Goal: Register for event/course

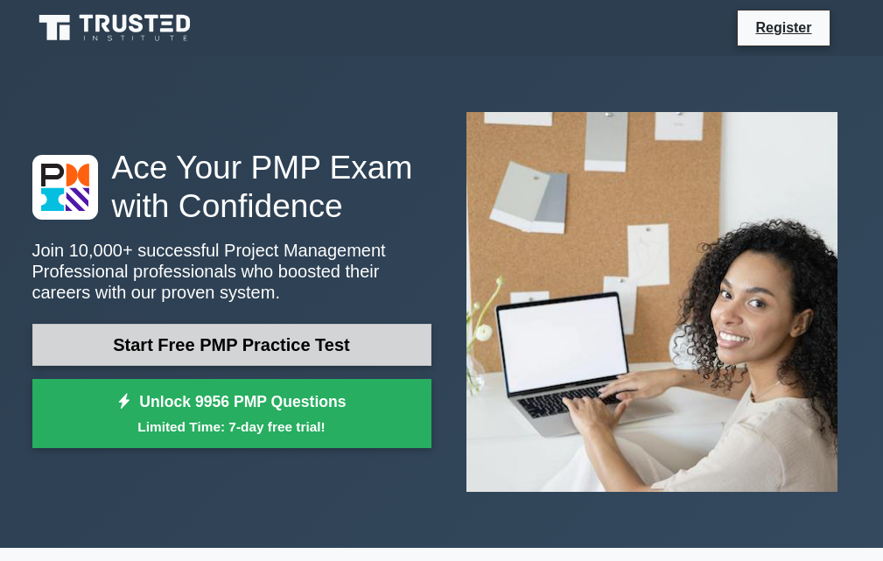
click at [348, 341] on link "Start Free PMP Practice Test" at bounding box center [231, 345] width 399 height 42
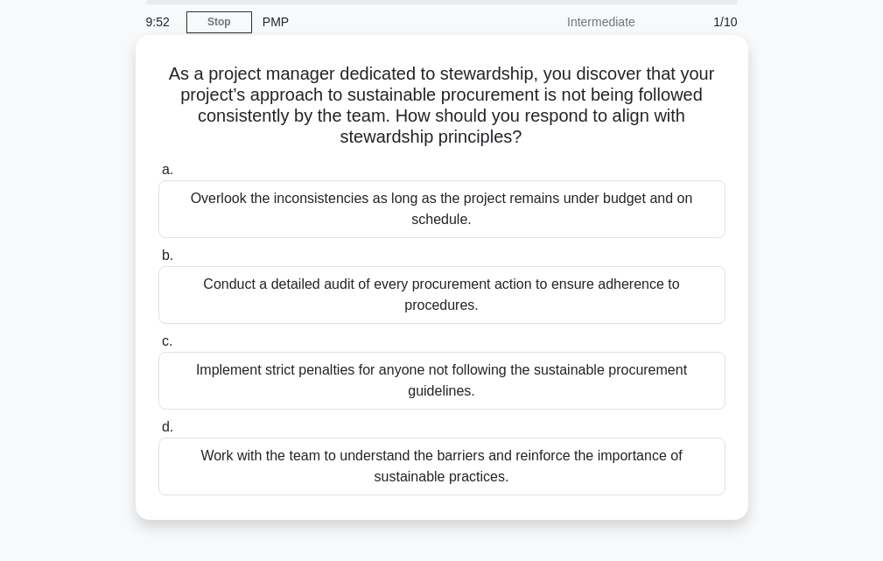
scroll to position [87, 0]
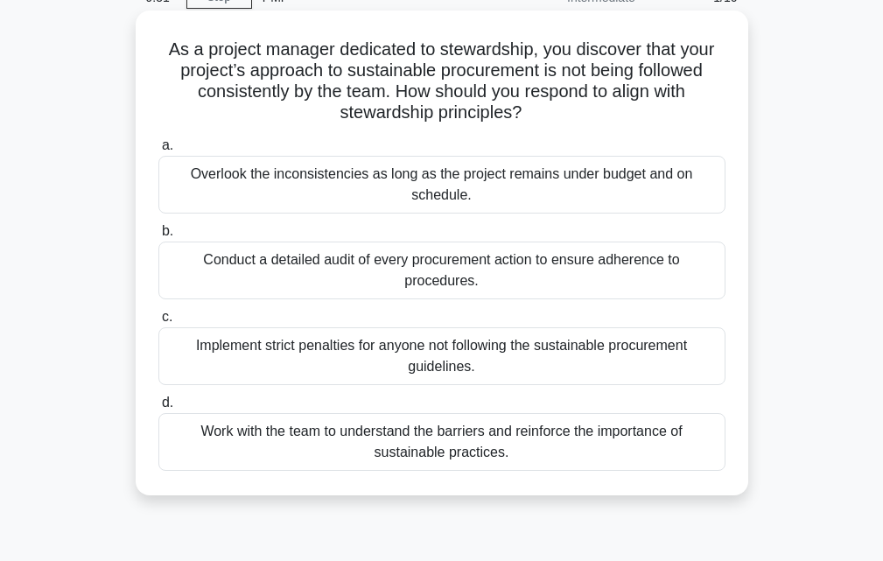
click at [200, 367] on div "Implement strict penalties for anyone not following the sustainable procurement…" at bounding box center [441, 356] width 567 height 58
click at [158, 323] on input "c. Implement strict penalties for anyone not following the sustainable procurem…" at bounding box center [158, 316] width 0 height 11
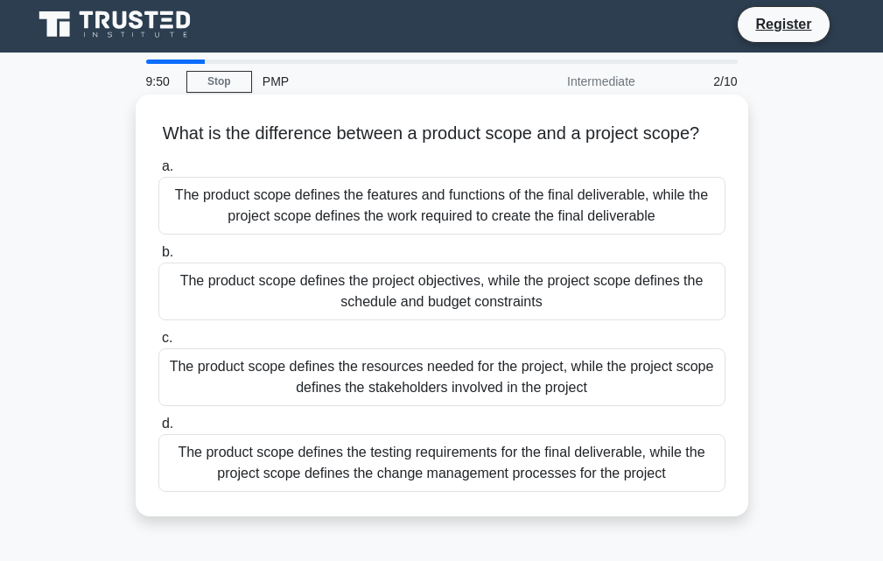
scroll to position [0, 0]
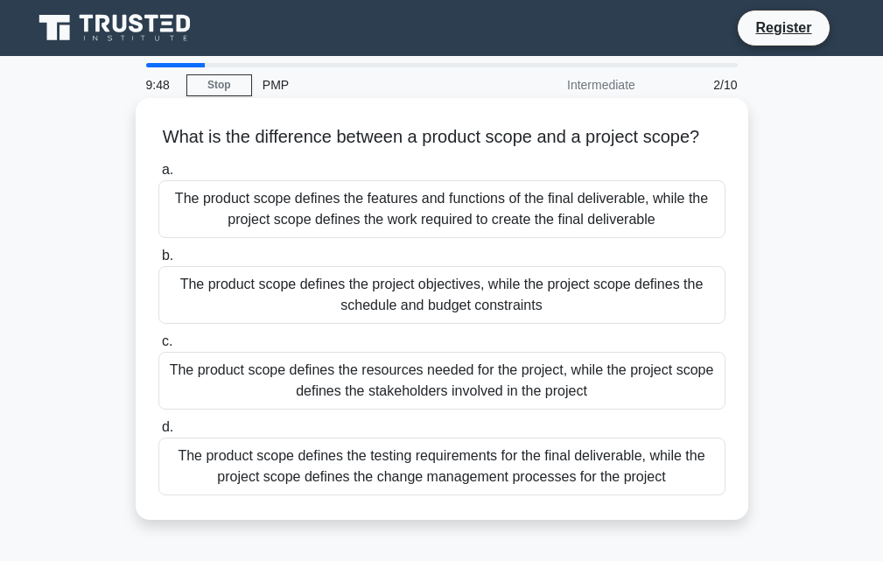
click at [182, 391] on div "The product scope defines the resources needed for the project, while the proje…" at bounding box center [441, 381] width 567 height 58
click at [158, 347] on input "c. The product scope defines the resources needed for the project, while the pr…" at bounding box center [158, 341] width 0 height 11
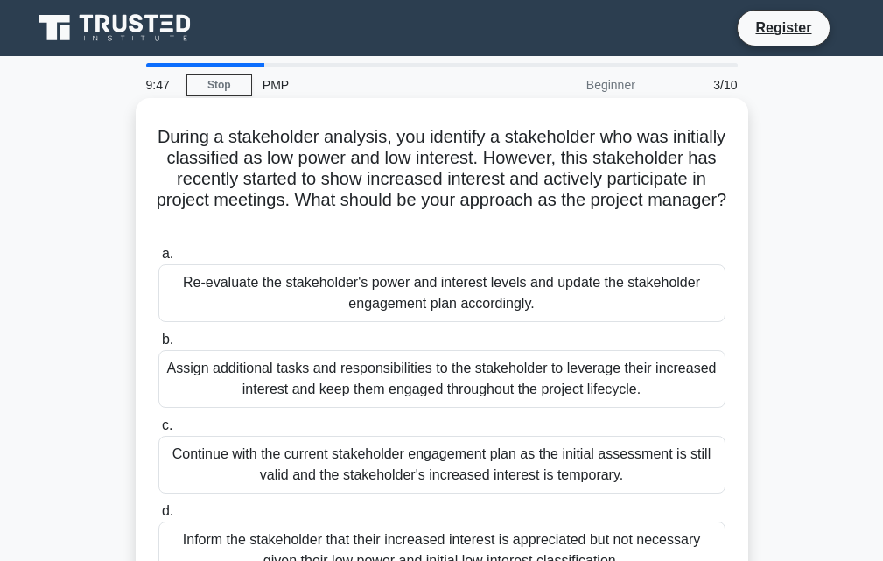
click at [184, 390] on div "Assign additional tasks and responsibilities to the stakeholder to leverage the…" at bounding box center [441, 379] width 567 height 58
click at [158, 346] on input "b. Assign additional tasks and responsibilities to the stakeholder to leverage …" at bounding box center [158, 339] width 0 height 11
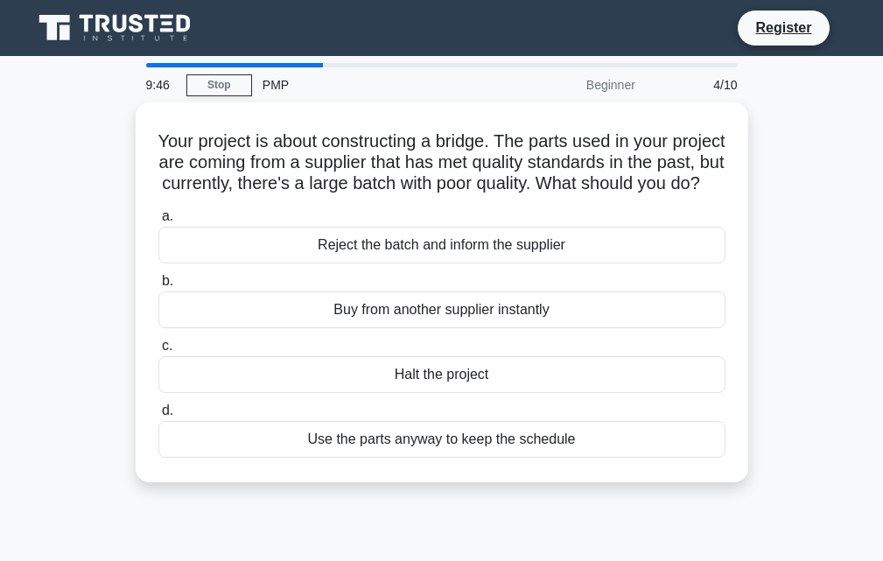
click at [184, 390] on div "Halt the project" at bounding box center [441, 374] width 567 height 37
click at [158, 352] on input "c. Halt the project" at bounding box center [158, 345] width 0 height 11
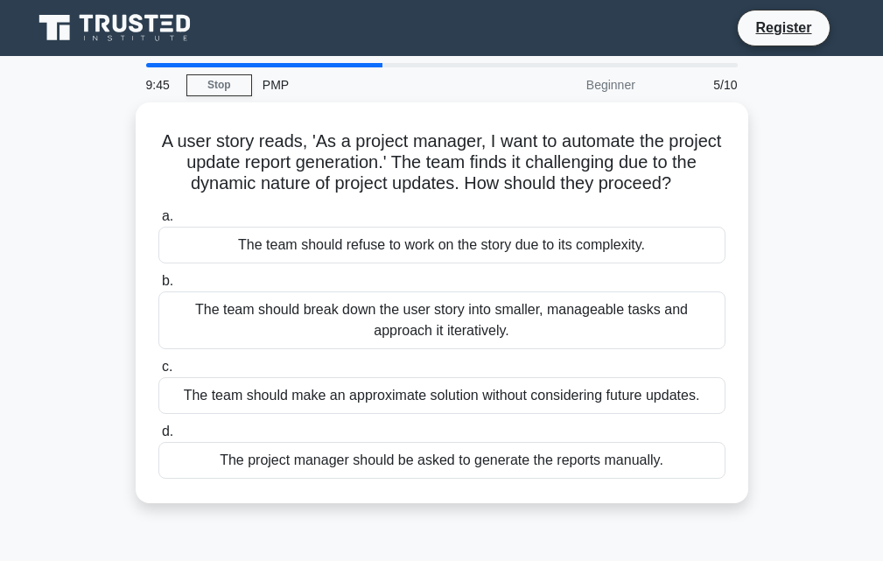
click at [184, 390] on div "The team should make an approximate solution without considering future updates." at bounding box center [441, 395] width 567 height 37
click at [158, 373] on input "c. The team should make an approximate solution without considering future upda…" at bounding box center [158, 366] width 0 height 11
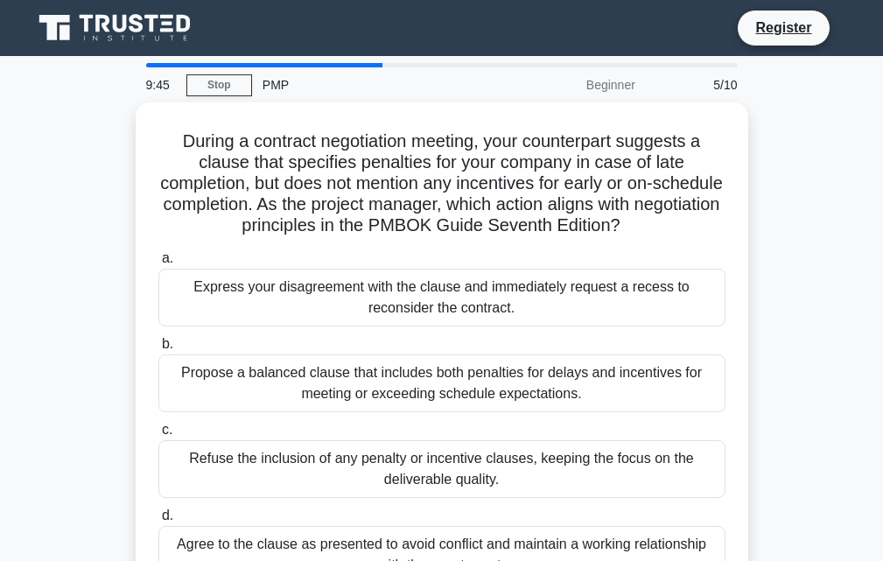
click at [184, 390] on div "Propose a balanced clause that includes both penalties for delays and incentive…" at bounding box center [441, 383] width 567 height 58
click at [158, 350] on input "b. Propose a balanced clause that includes both penalties for delays and incent…" at bounding box center [158, 344] width 0 height 11
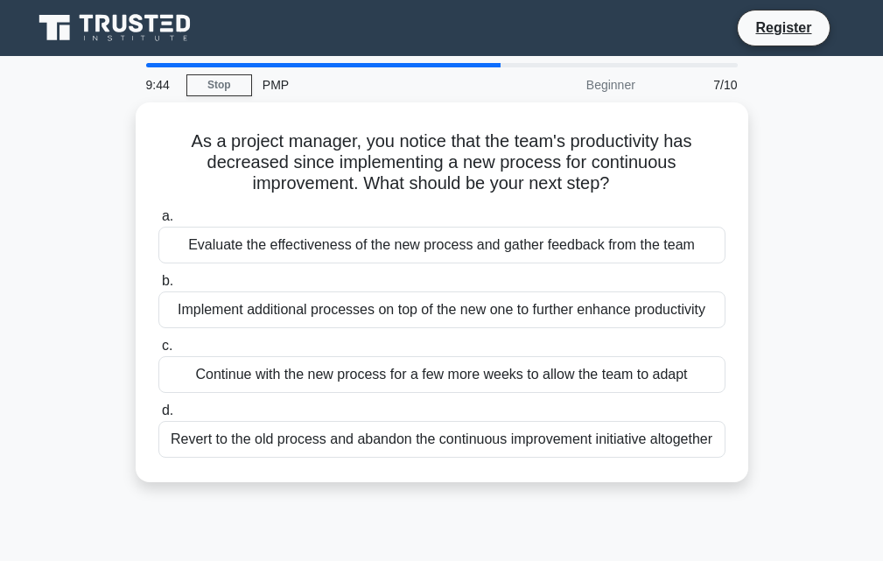
click at [184, 390] on div "a. Evaluate the effectiveness of the new process and gather feedback from the t…" at bounding box center [442, 331] width 588 height 259
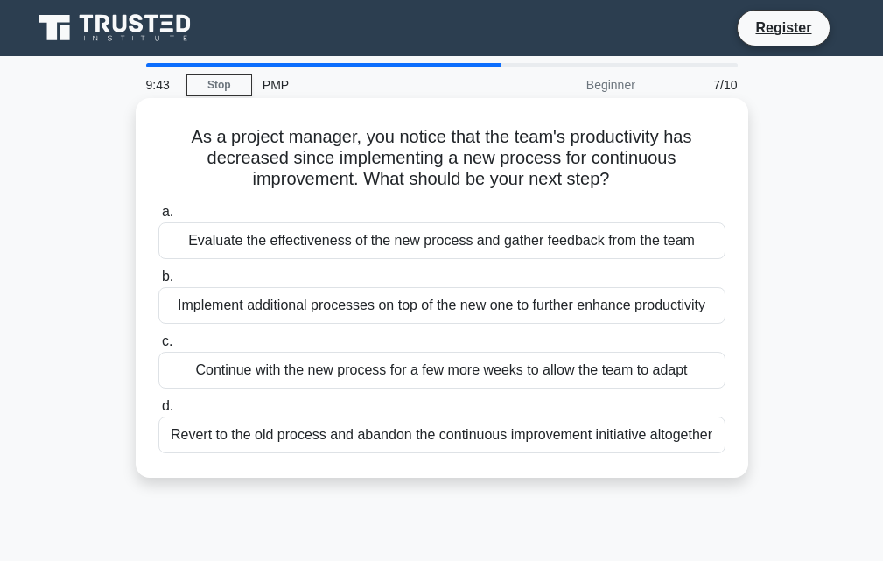
click at [185, 389] on div "a. Evaluate the effectiveness of the new process and gather feedback from the t…" at bounding box center [442, 327] width 588 height 259
click at [185, 388] on div "Continue with the new process for a few more weeks to allow the team to adapt" at bounding box center [441, 370] width 567 height 37
click at [158, 347] on input "c. Continue with the new process for a few more weeks to allow the team to adapt" at bounding box center [158, 341] width 0 height 11
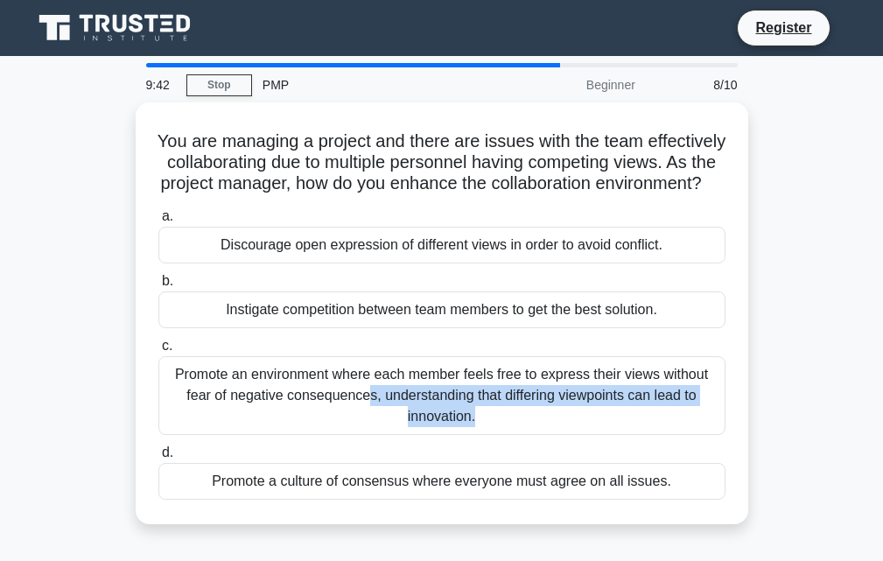
click at [185, 389] on div "Promote an environment where each member feels free to express their views with…" at bounding box center [441, 395] width 567 height 79
click at [158, 352] on input "c. Promote an environment where each member feels free to express their views w…" at bounding box center [158, 345] width 0 height 11
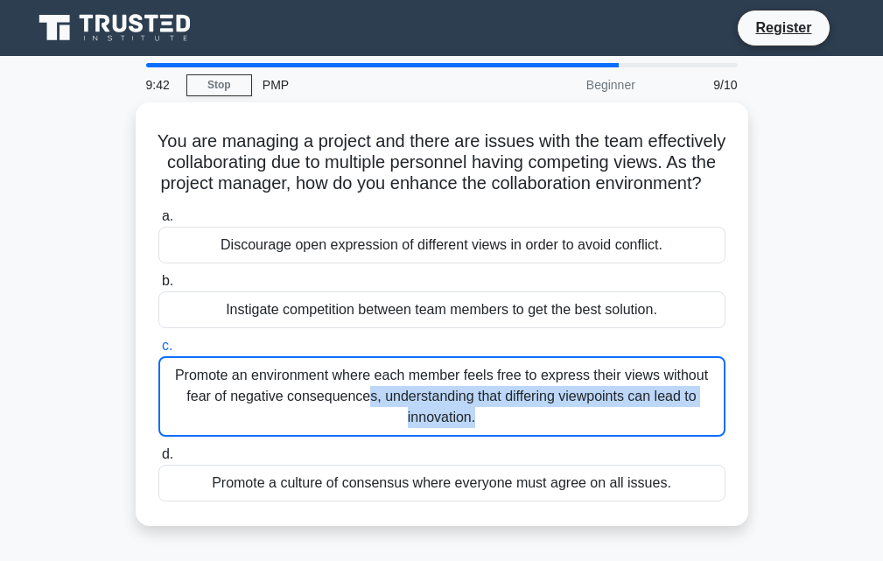
click at [185, 389] on div "Promote an environment where each member feels free to express their views with…" at bounding box center [441, 396] width 567 height 80
click at [158, 352] on input "c. Promote an environment where each member feels free to express their views w…" at bounding box center [158, 345] width 0 height 11
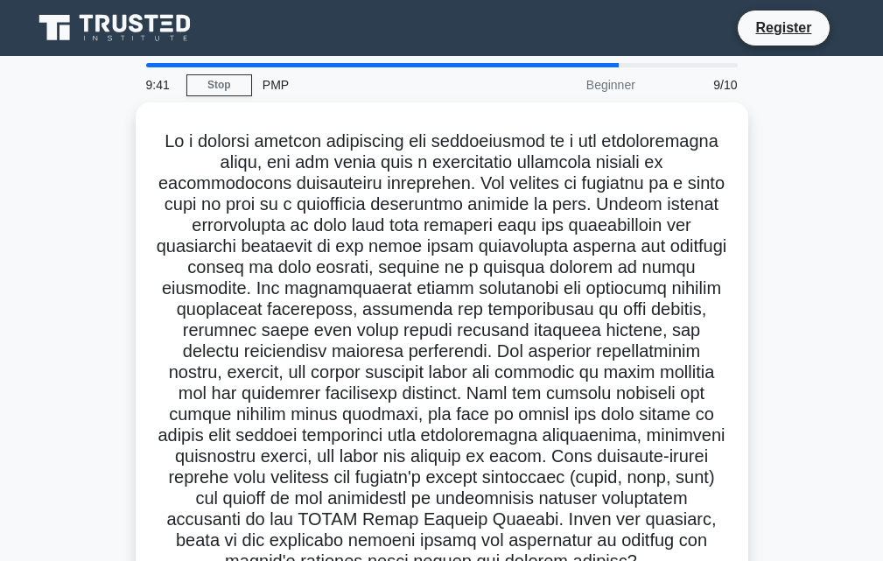
click at [227, 367] on h5 ".spinner_0XTQ{transform-origin:center;animation:spinner_y6GP .75s linear infini…" at bounding box center [442, 351] width 570 height 443
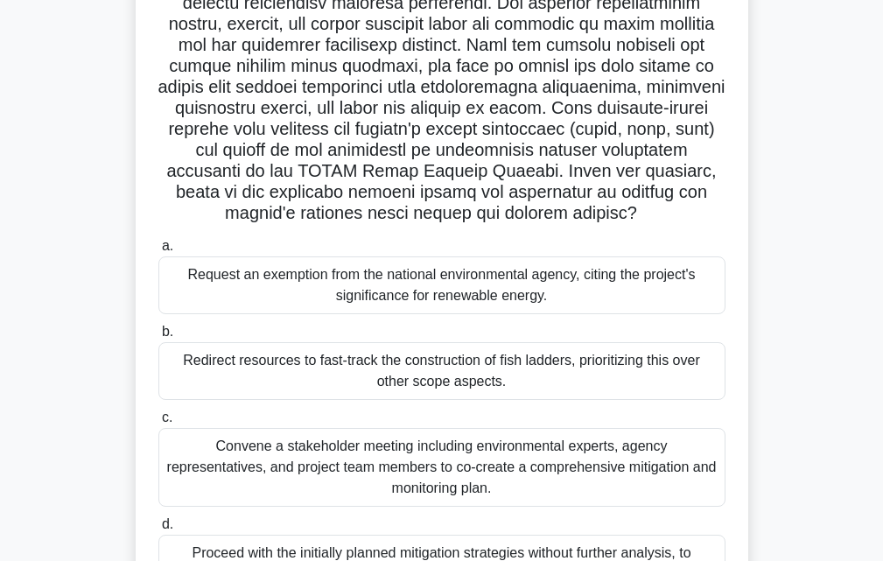
scroll to position [350, 0]
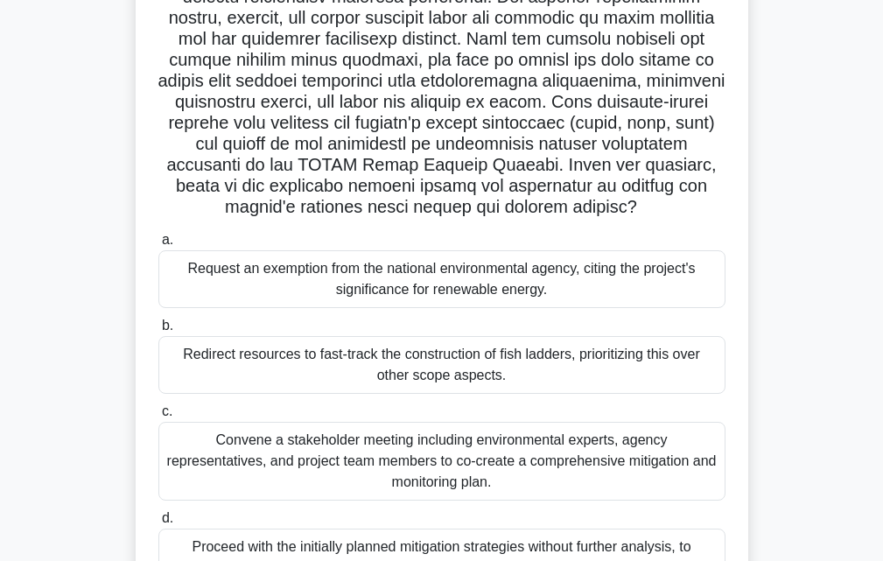
click at [308, 364] on div "Redirect resources to fast-track the construction of fish ladders, prioritizing…" at bounding box center [441, 365] width 567 height 58
click at [158, 332] on input "b. Redirect resources to fast-track the construction of fish ladders, prioritiz…" at bounding box center [158, 325] width 0 height 11
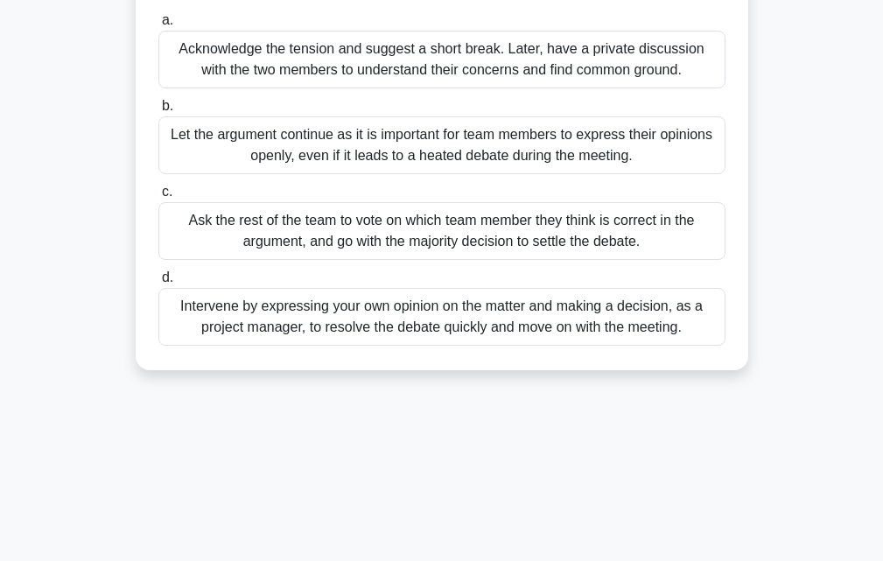
scroll to position [262, 0]
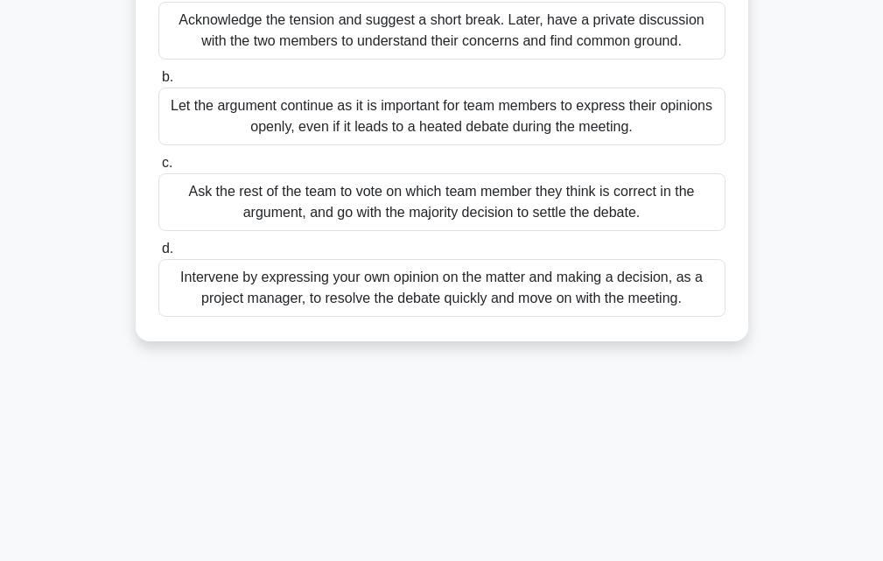
click at [282, 318] on div "a. Acknowledge the tension and suggest a short break. Later, have a private dis…" at bounding box center [442, 148] width 588 height 343
click at [275, 301] on div "Intervene by expressing your own opinion on the matter and making a decision, a…" at bounding box center [441, 288] width 567 height 58
click at [158, 255] on input "d. Intervene by expressing your own opinion on the matter and making a decision…" at bounding box center [158, 248] width 0 height 11
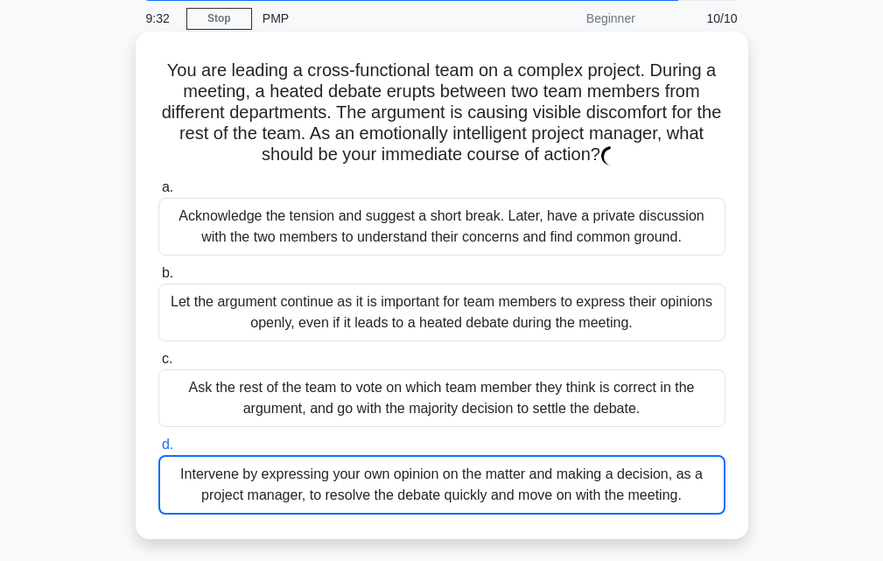
scroll to position [0, 0]
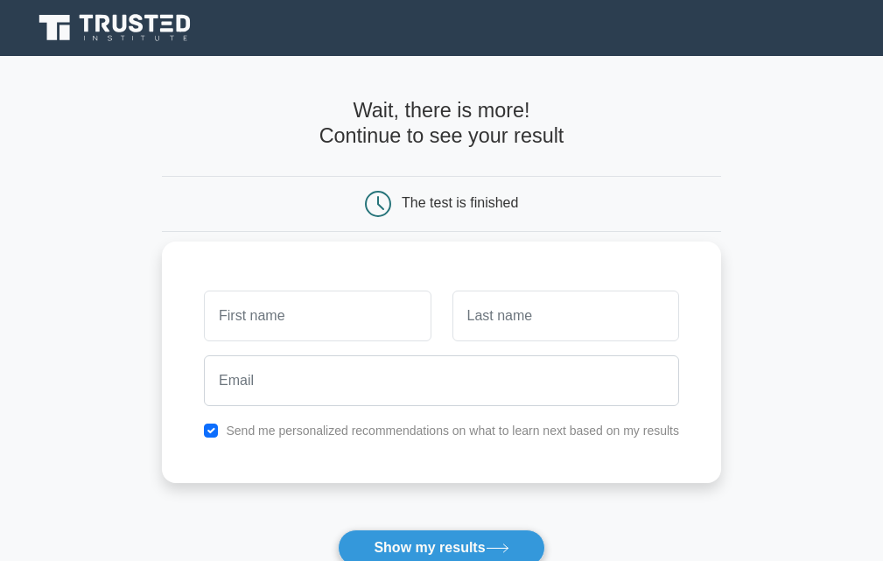
click at [290, 316] on input "text" at bounding box center [317, 315] width 227 height 51
type input "["
type input "prudence"
click at [530, 319] on input "text" at bounding box center [565, 315] width 227 height 51
type input "v"
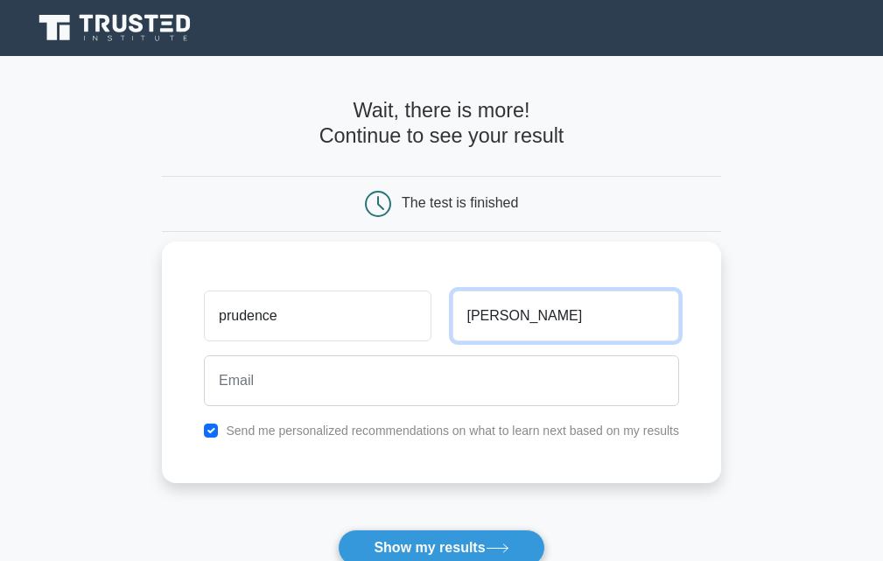
type input "sophie"
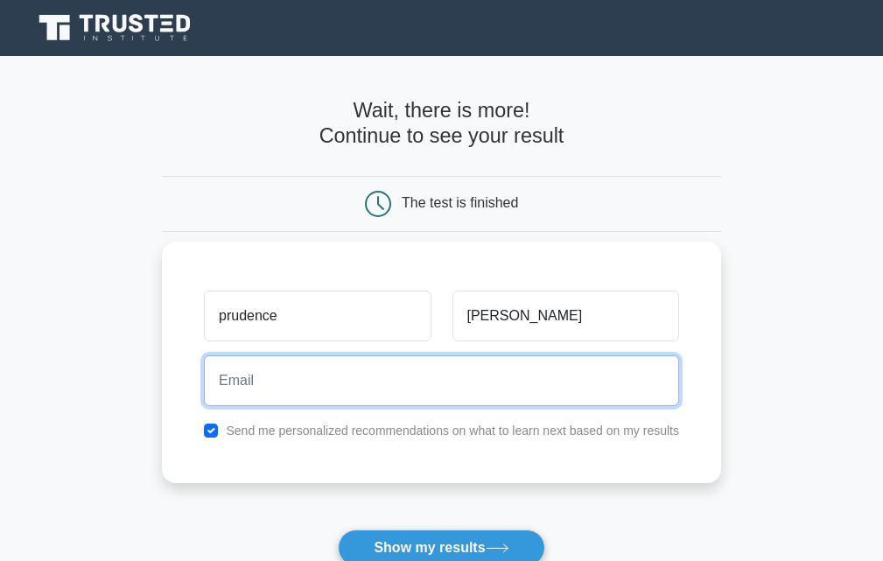
click at [291, 390] on input "email" at bounding box center [441, 380] width 475 height 51
type input "prudencevineyard793@gmail.com"
click at [338, 529] on button "Show my results" at bounding box center [441, 547] width 206 height 37
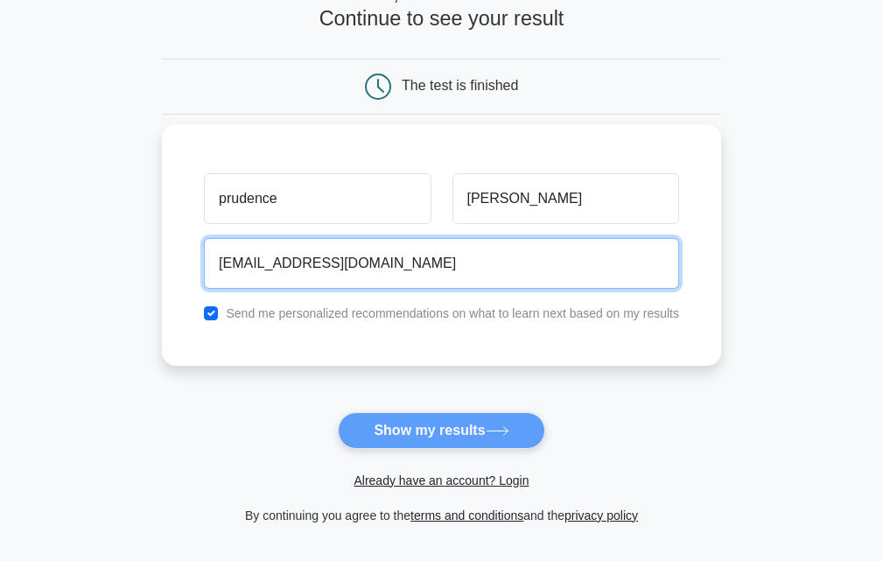
scroll to position [174, 0]
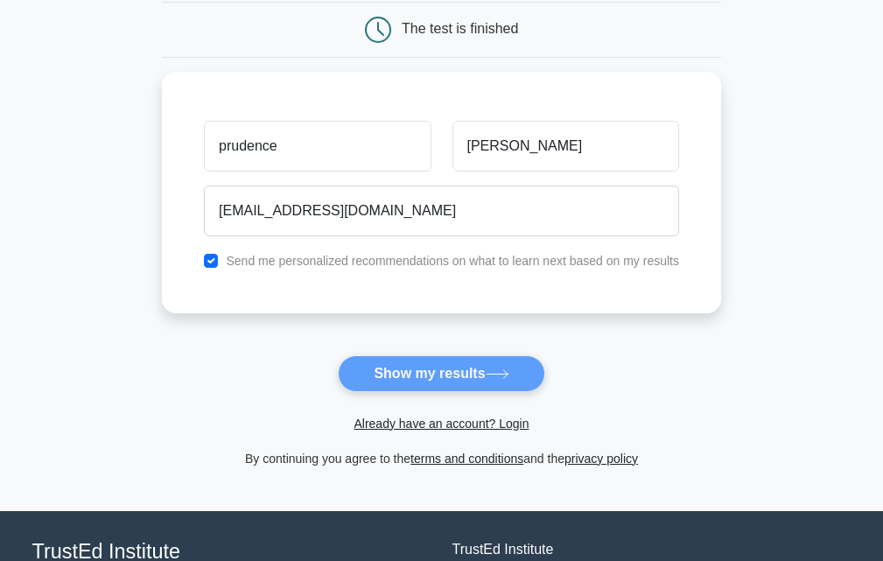
click at [411, 367] on form "Wait, there is more! Continue to see your result The test is finished prudence" at bounding box center [441, 196] width 559 height 544
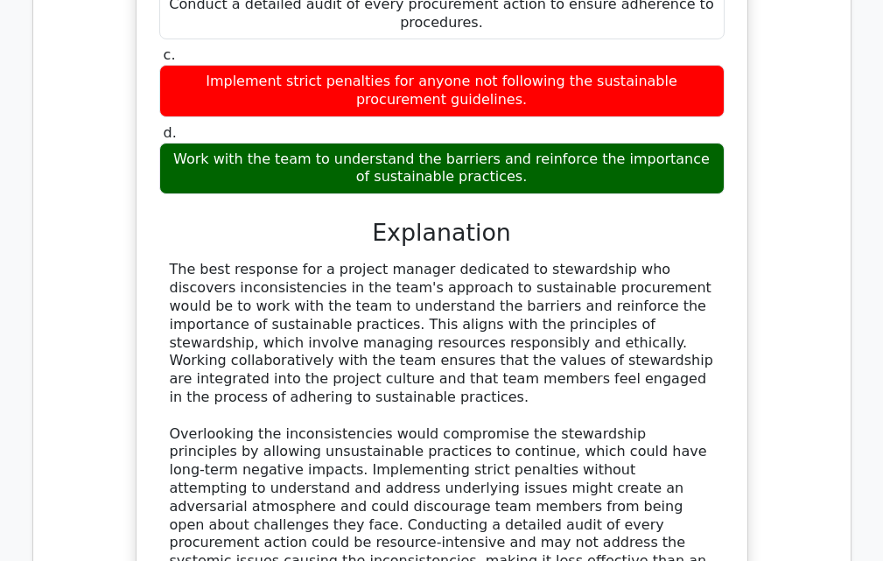
scroll to position [1662, 0]
